Goal: Browse casually

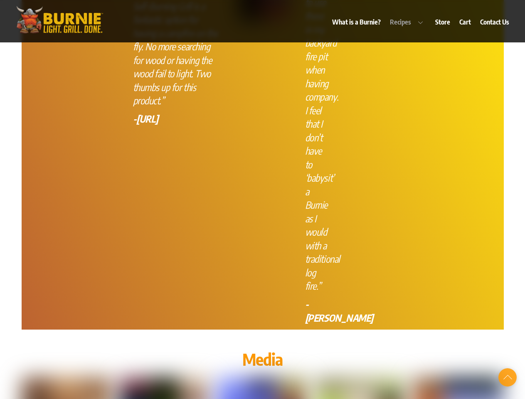
scroll to position [2675, 0]
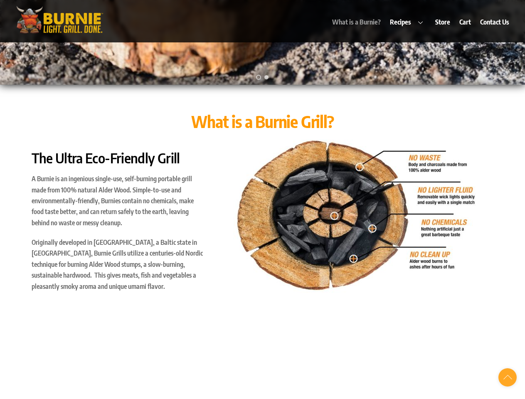
scroll to position [399, 0]
